Goal: Task Accomplishment & Management: Complete application form

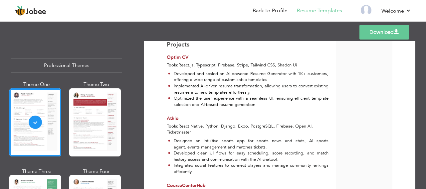
scroll to position [266, 0]
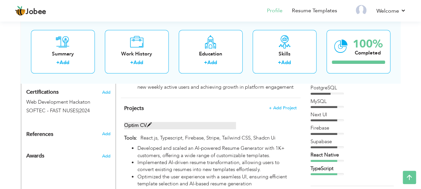
click at [148, 123] on span at bounding box center [149, 125] width 5 height 5
type input "Optim CV"
type input "React.js, Typescript, Firebase, Stripe, Tailwind CSS, Shadcn Ui"
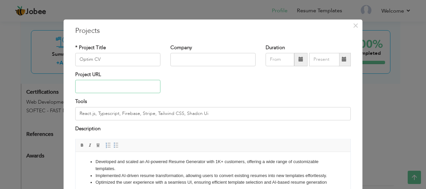
click at [131, 89] on input "text" at bounding box center [117, 86] width 85 height 13
paste input "[URL][DOMAIN_NAME]"
type input "[URL][DOMAIN_NAME]"
click at [356, 26] on button "×" at bounding box center [355, 25] width 11 height 11
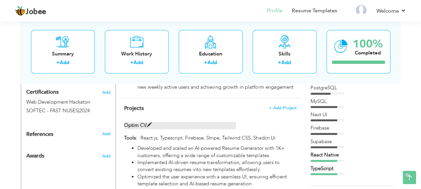
click at [147, 123] on span at bounding box center [149, 125] width 5 height 5
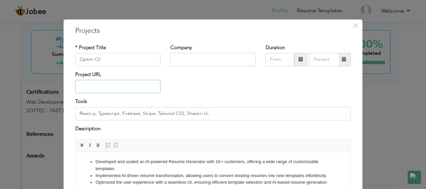
click at [125, 87] on input "text" at bounding box center [117, 86] width 85 height 13
paste input "[URL][DOMAIN_NAME]"
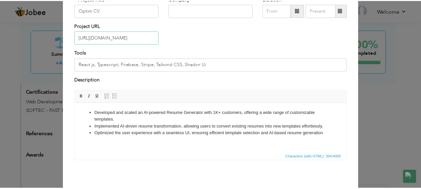
scroll to position [74, 0]
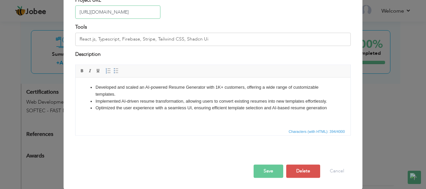
type input "[URL][DOMAIN_NAME]"
click at [265, 170] on button "Save" at bounding box center [268, 171] width 30 height 13
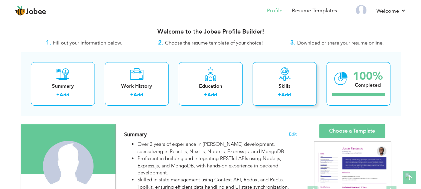
scroll to position [0, 0]
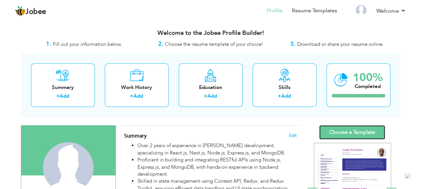
click at [344, 131] on link "Choose a Template" at bounding box center [352, 132] width 66 height 14
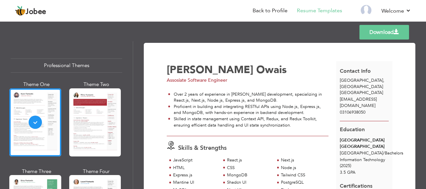
click at [389, 30] on link "Download" at bounding box center [384, 32] width 50 height 15
